Goal: Information Seeking & Learning: Learn about a topic

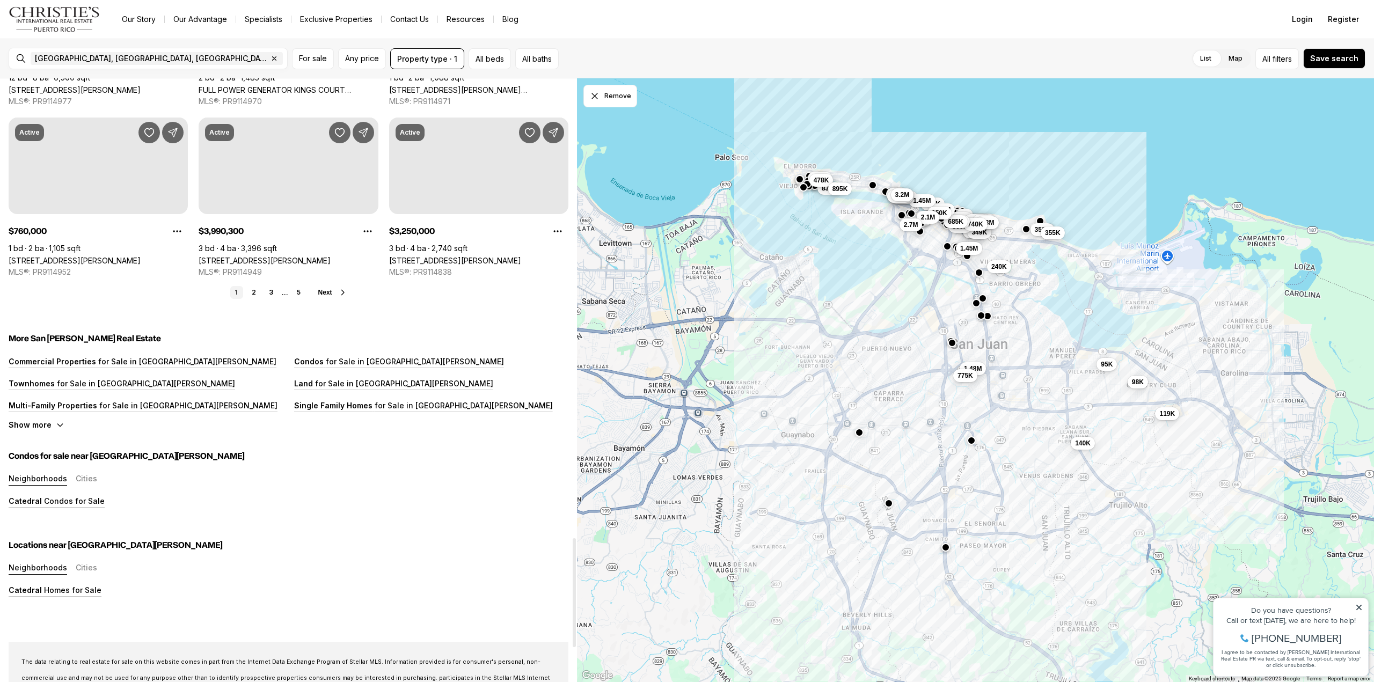
scroll to position [2576, 0]
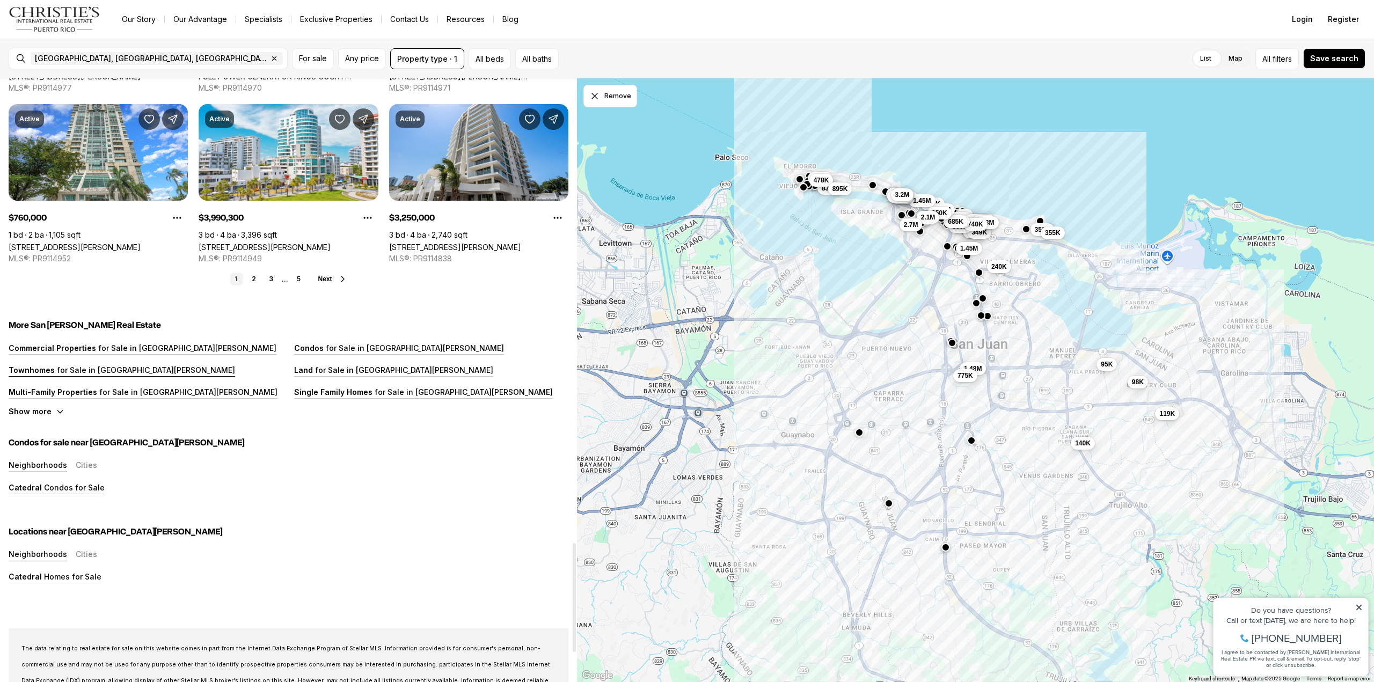
click at [103, 370] on p "for Sale in [GEOGRAPHIC_DATA][PERSON_NAME]" at bounding box center [145, 370] width 180 height 9
